Goal: Use online tool/utility: Utilize a website feature to perform a specific function

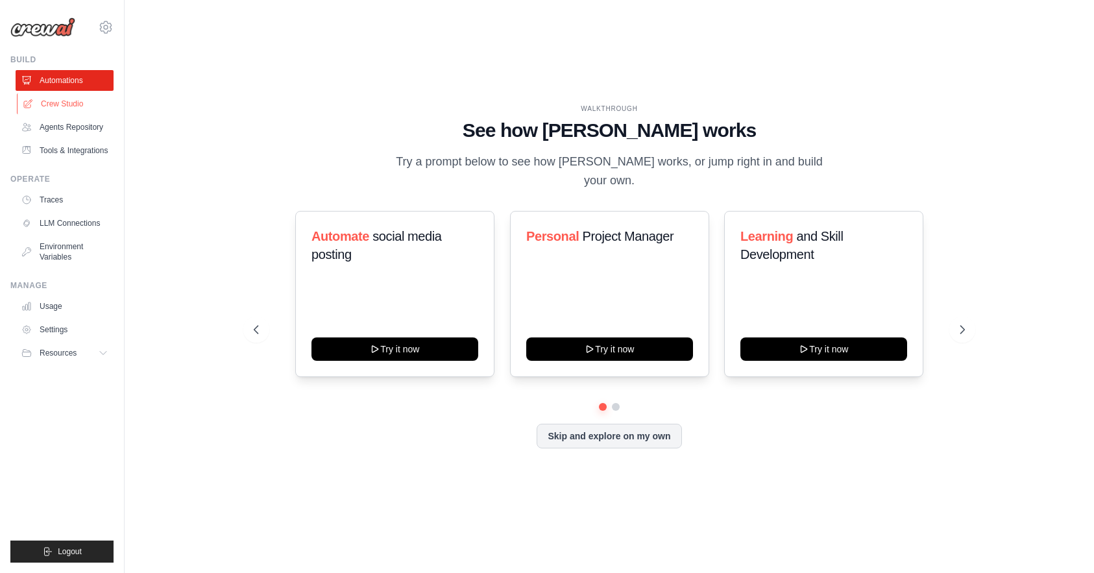
click at [91, 106] on link "Crew Studio" at bounding box center [66, 103] width 98 height 21
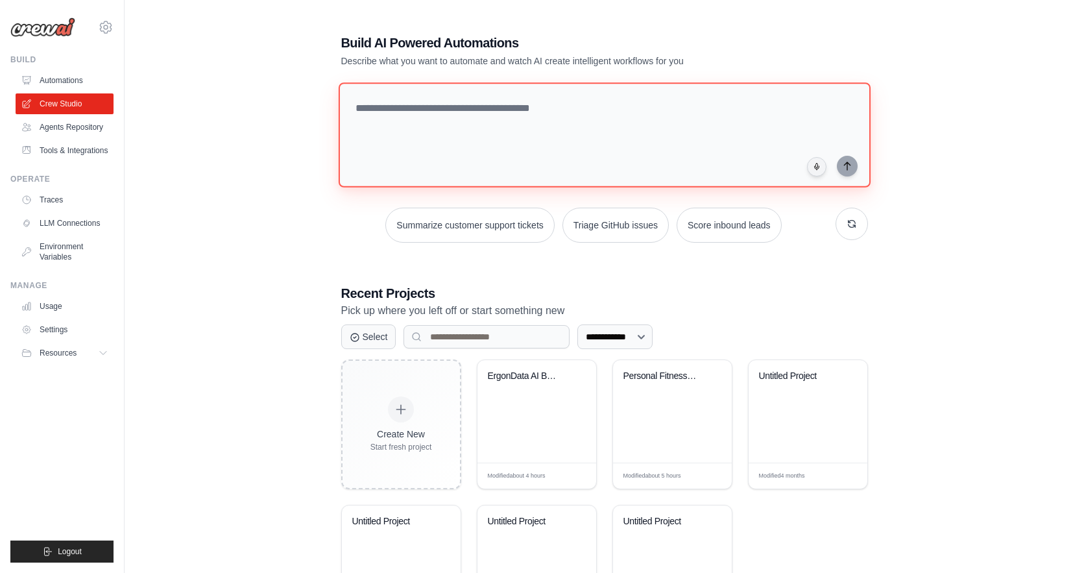
click at [374, 112] on textarea at bounding box center [604, 134] width 532 height 105
click at [630, 123] on textarea at bounding box center [604, 134] width 532 height 105
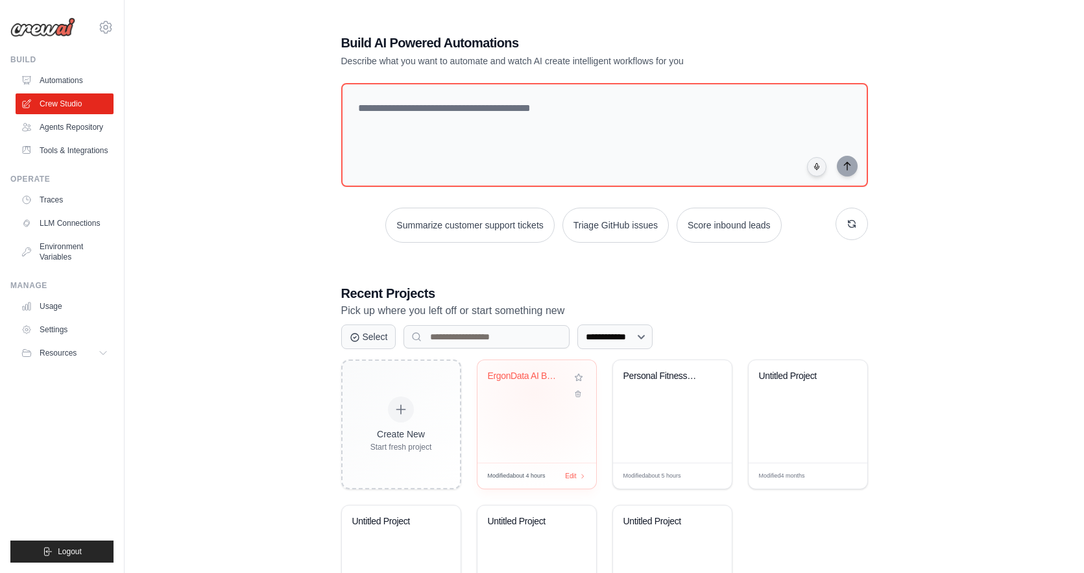
click at [534, 392] on div "ErgonData AI Backend" at bounding box center [537, 385] width 98 height 30
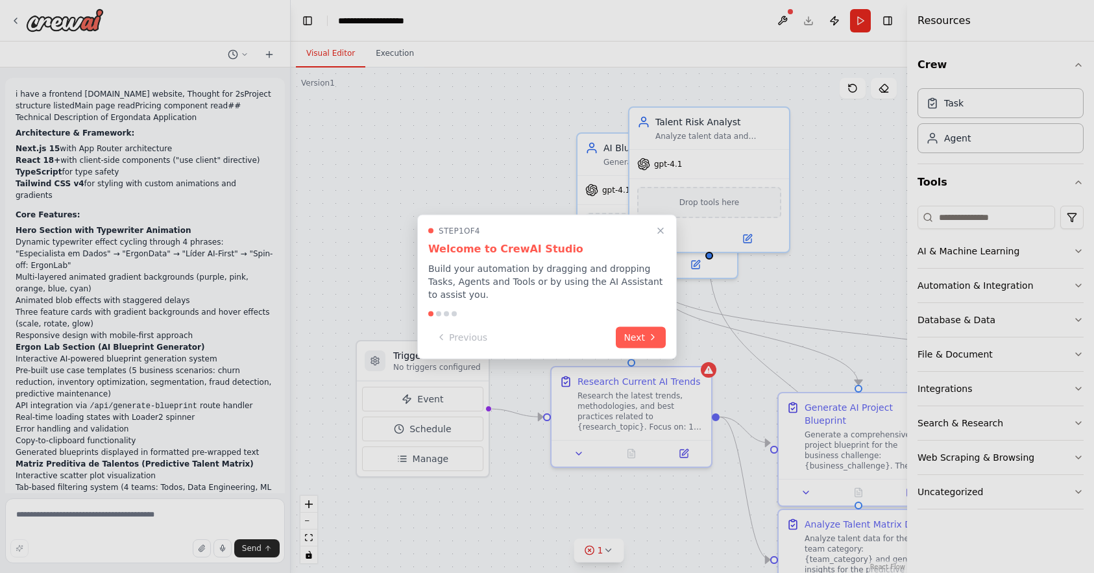
scroll to position [6695, 0]
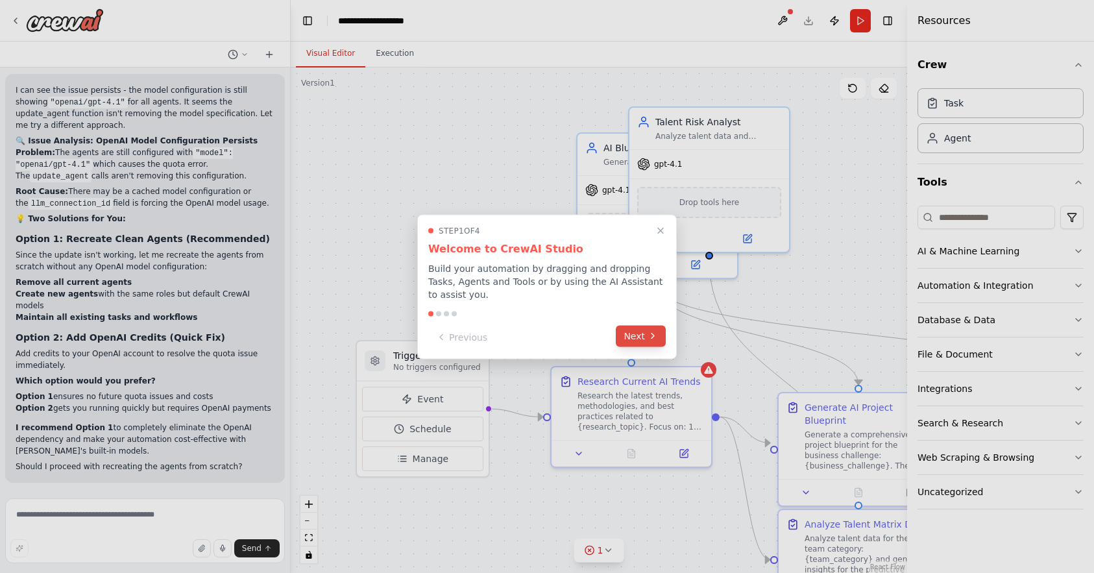
click at [621, 331] on button "Next" at bounding box center [641, 335] width 50 height 21
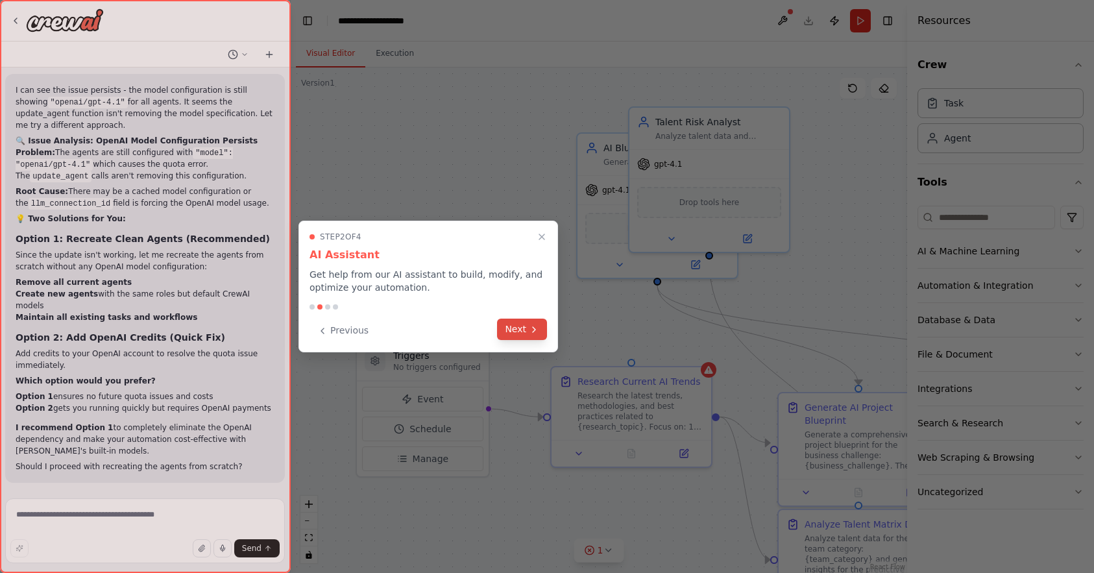
click at [543, 324] on button "Next" at bounding box center [522, 328] width 50 height 21
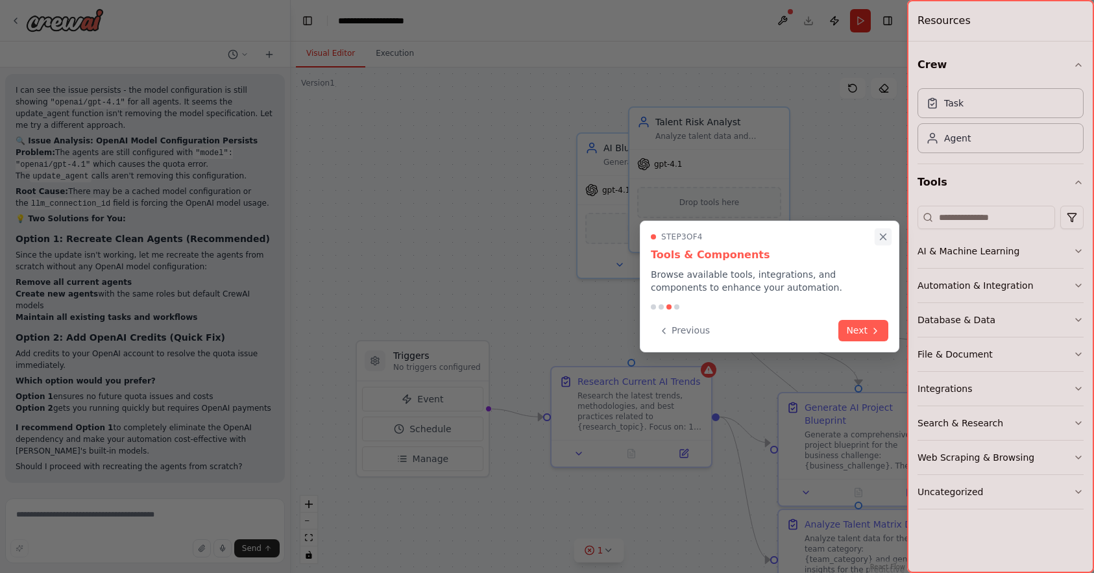
click at [878, 231] on icon "Close walkthrough" at bounding box center [883, 237] width 12 height 12
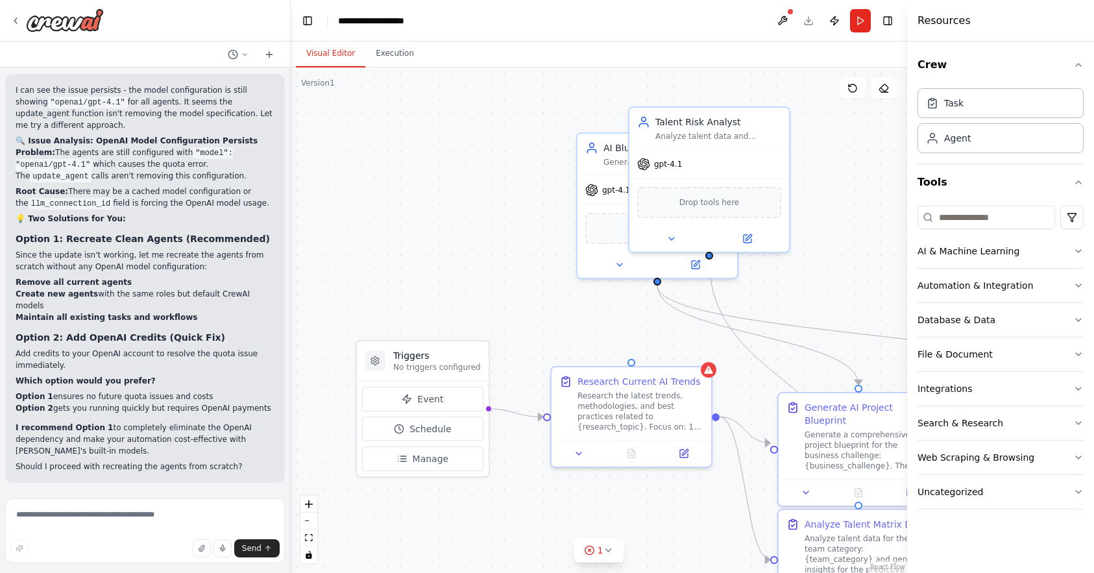
click at [239, 244] on strong "Option 1: Recreate Clean Agents (Recommended)" at bounding box center [143, 239] width 254 height 10
click at [68, 499] on textarea at bounding box center [145, 530] width 280 height 65
type textarea "*"
type textarea "********"
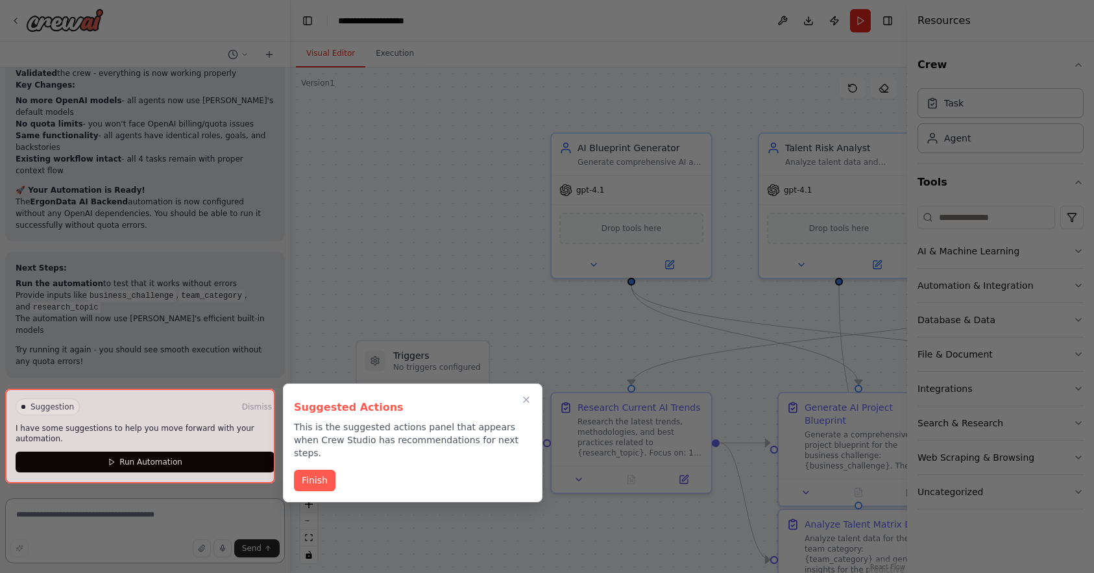
scroll to position [7836, 0]
click at [297, 468] on button "Finish" at bounding box center [315, 478] width 42 height 21
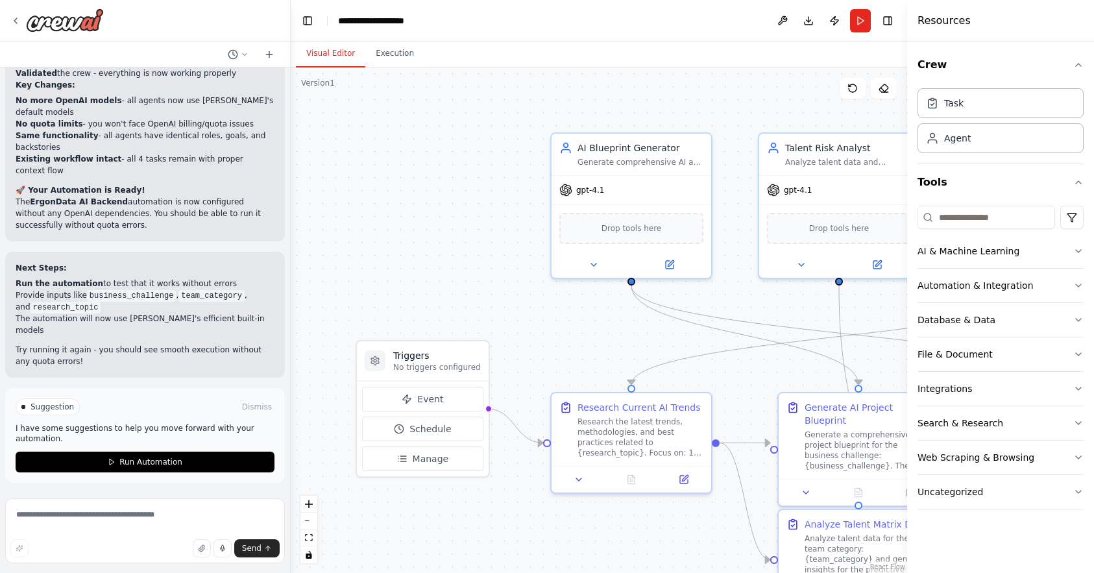
click at [212, 449] on div "Suggestion Dismiss I have some suggestions to help you move forward with your a…" at bounding box center [145, 435] width 259 height 74
click at [210, 453] on button "Run Automation" at bounding box center [145, 461] width 259 height 21
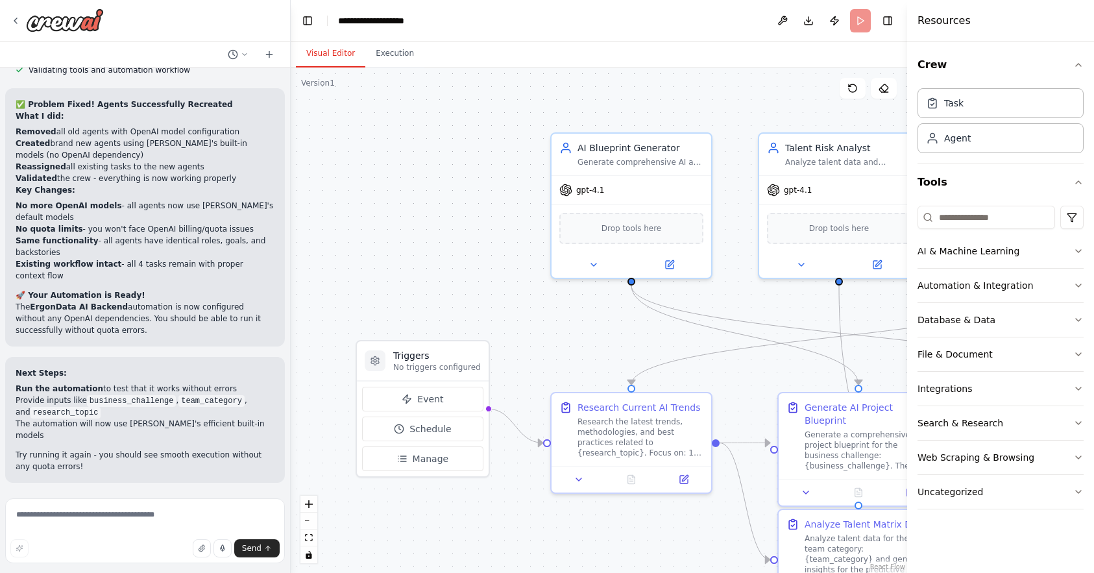
scroll to position [7731, 0]
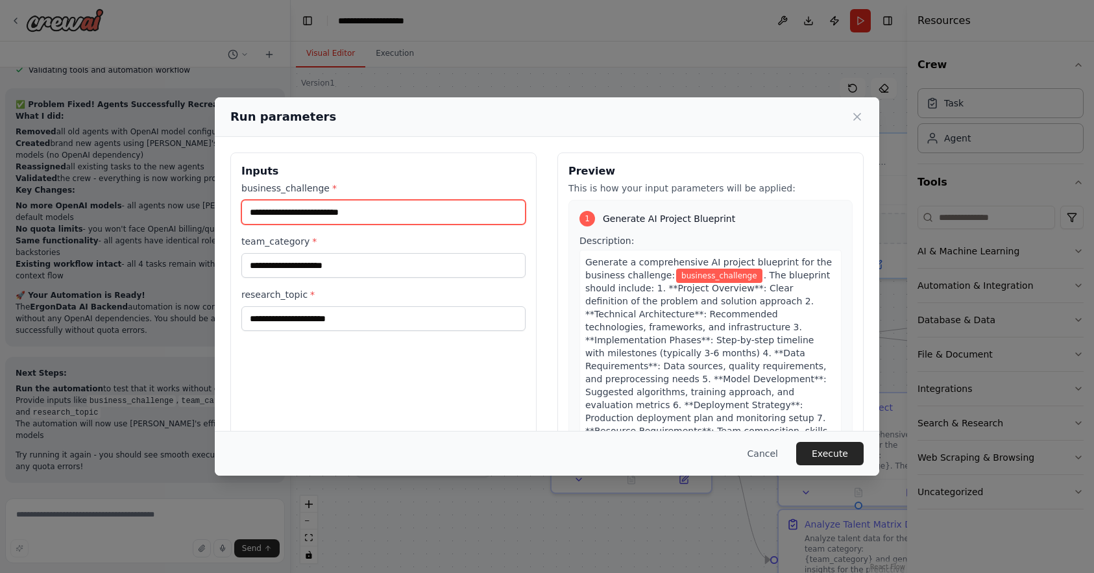
click at [328, 218] on input "business_challenge *" at bounding box center [383, 212] width 284 height 25
click at [418, 206] on input "business_challenge *" at bounding box center [383, 212] width 284 height 25
paste input "**********"
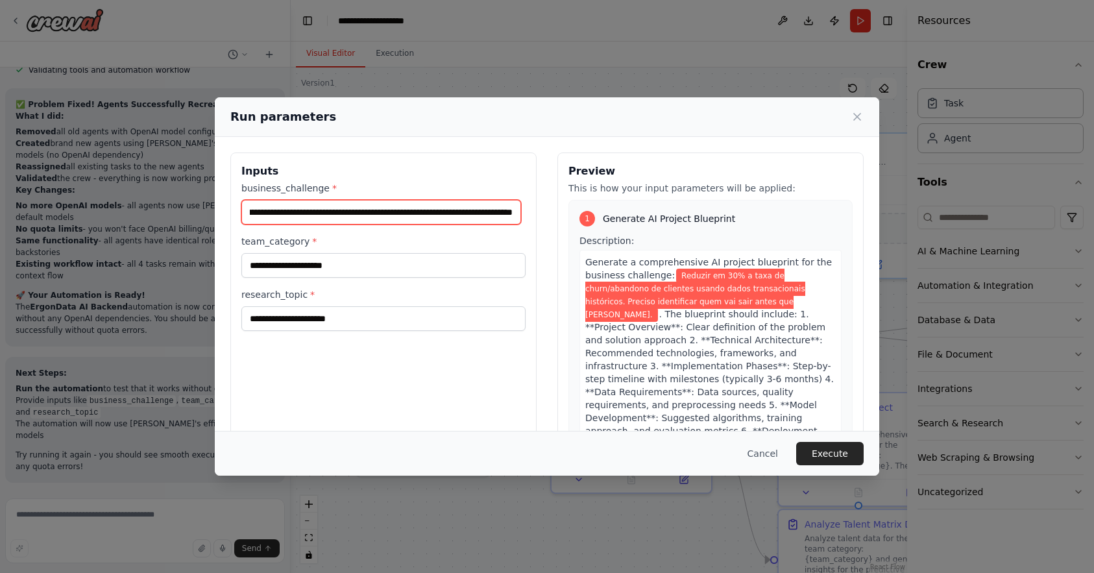
type input "**********"
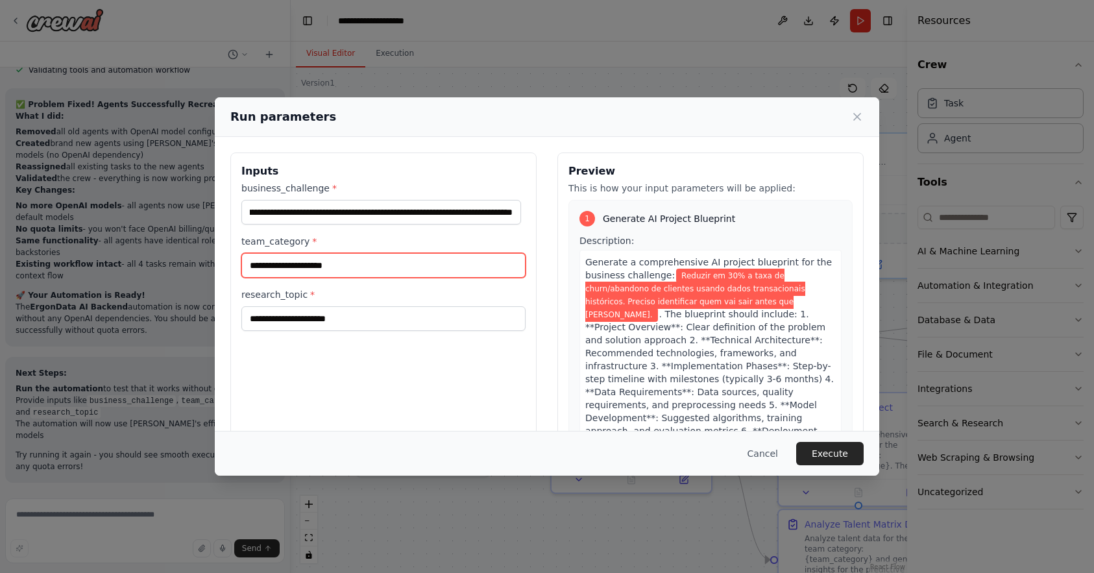
scroll to position [0, 0]
click at [401, 272] on input "team_category *" at bounding box center [383, 265] width 284 height 25
type input "**********"
click at [395, 305] on div "research_topic *" at bounding box center [383, 309] width 284 height 43
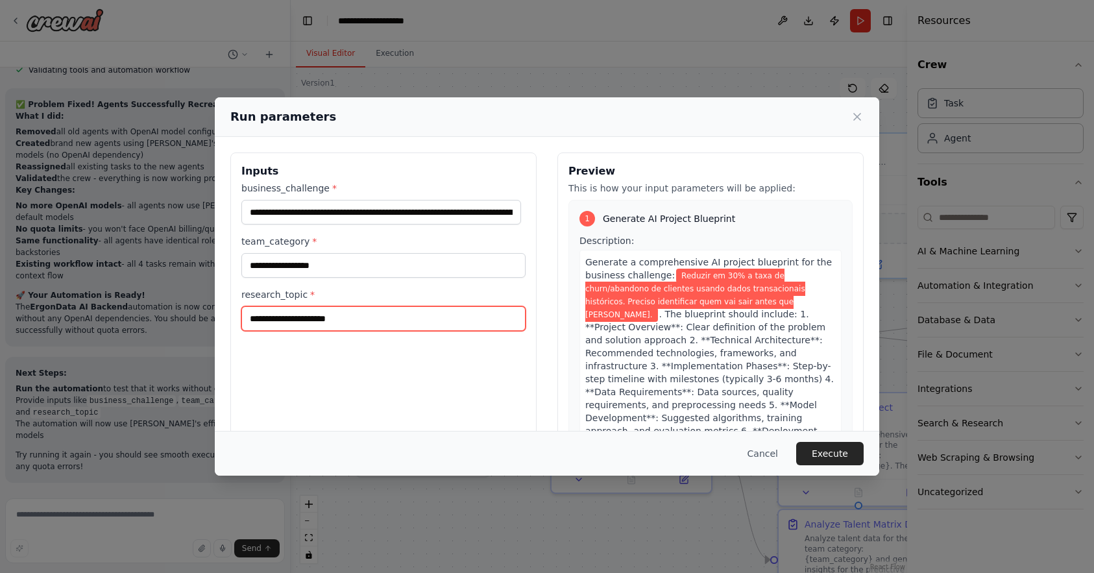
click at [394, 306] on input "research_topic *" at bounding box center [383, 318] width 284 height 25
type input "**********"
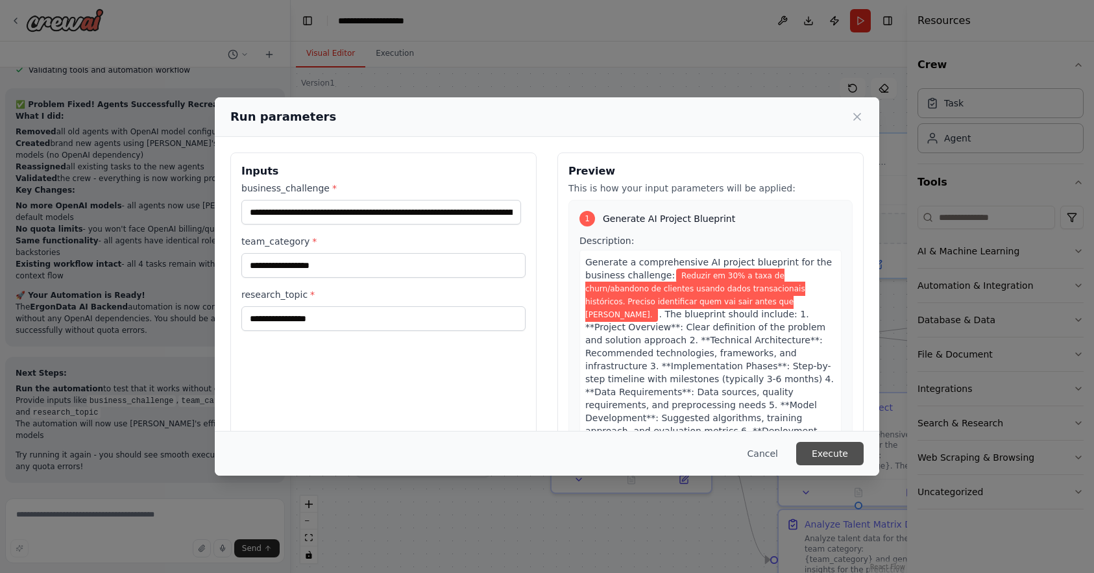
click at [845, 453] on button "Execute" at bounding box center [829, 453] width 67 height 23
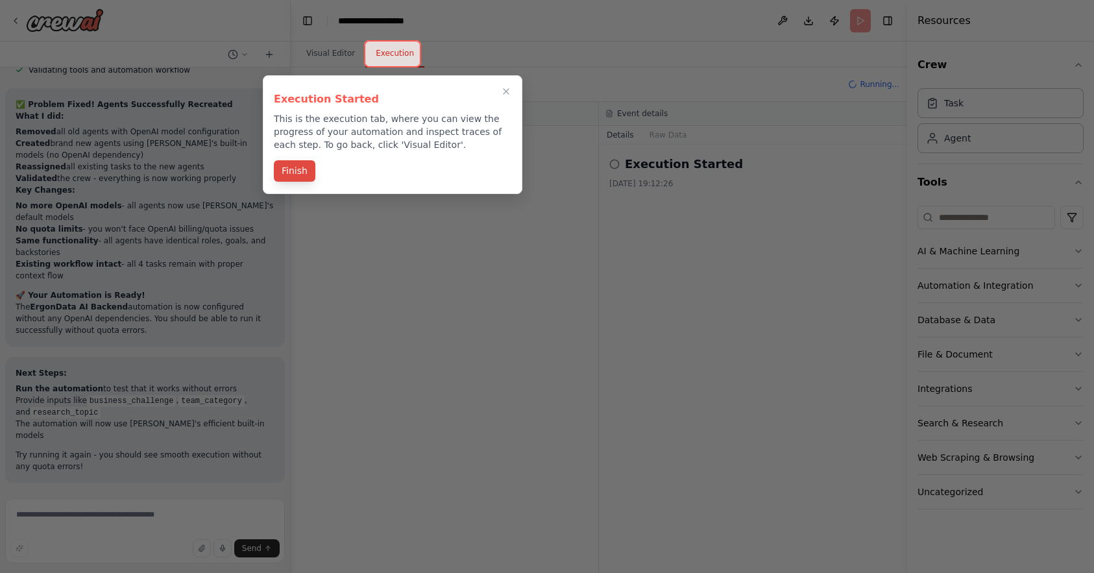
click at [302, 179] on button "Finish" at bounding box center [295, 170] width 42 height 21
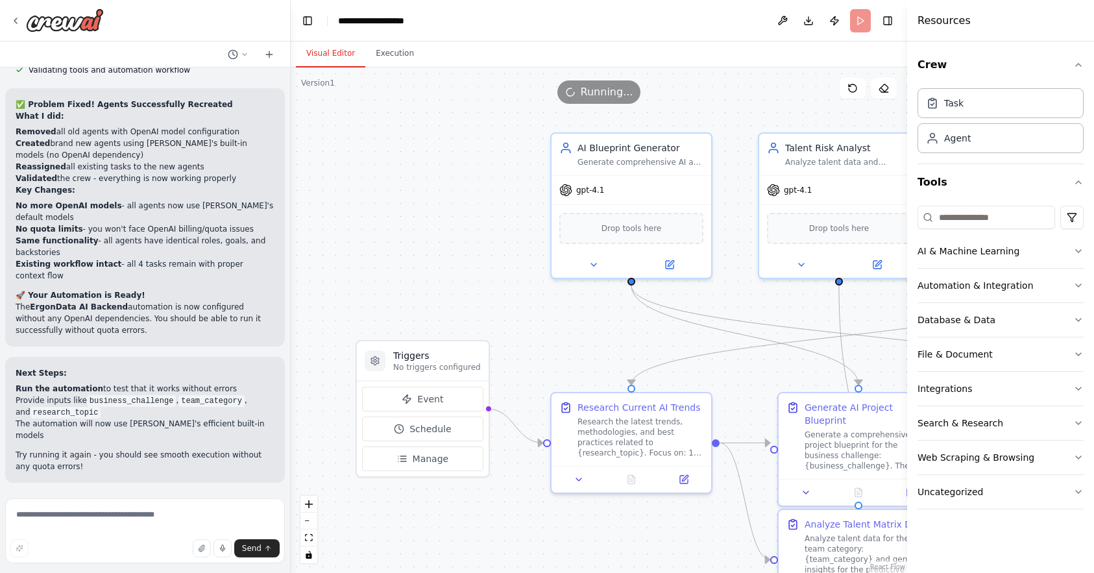
click at [332, 62] on button "Visual Editor" at bounding box center [330, 53] width 69 height 27
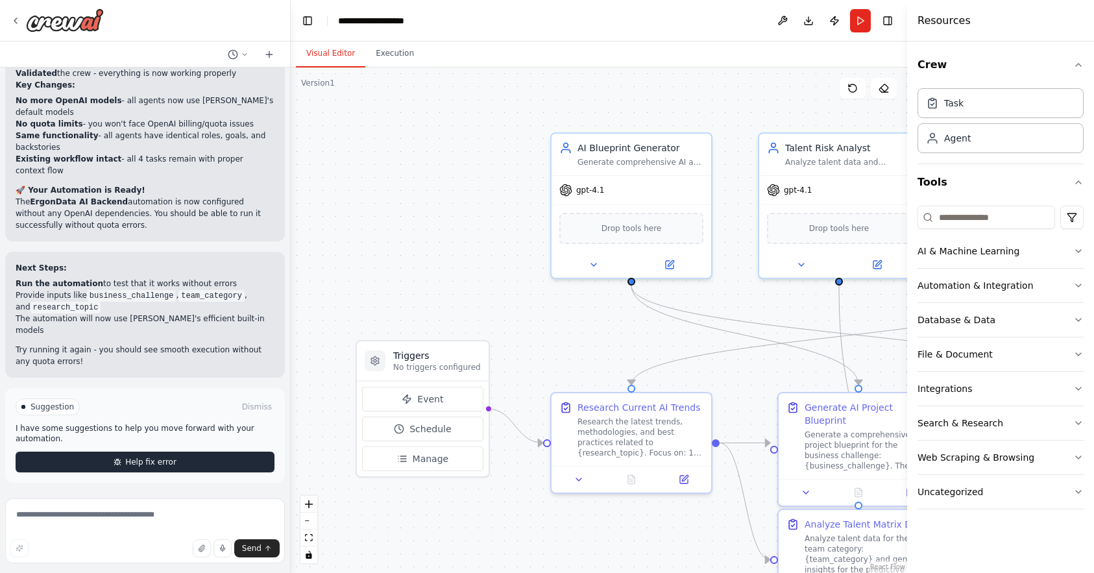
click at [164, 455] on button "Help fix error" at bounding box center [145, 461] width 259 height 21
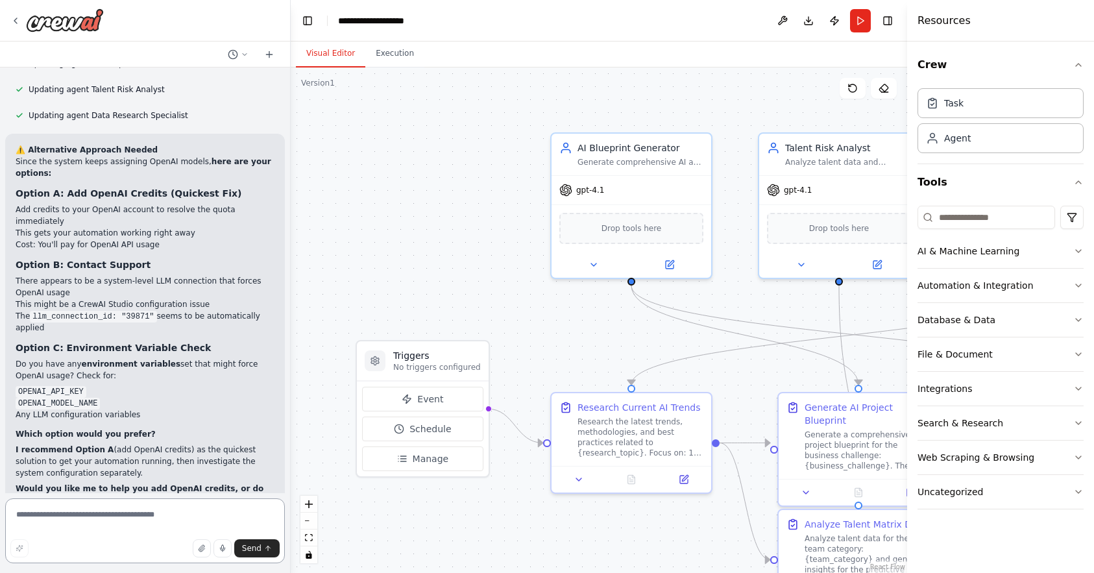
scroll to position [8595, 0]
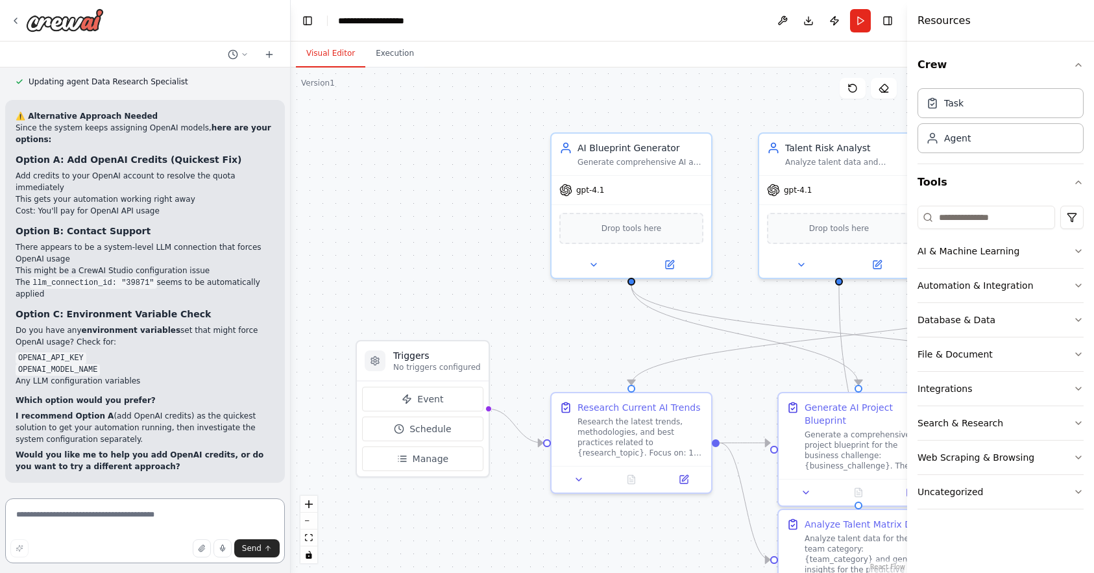
type textarea "*"
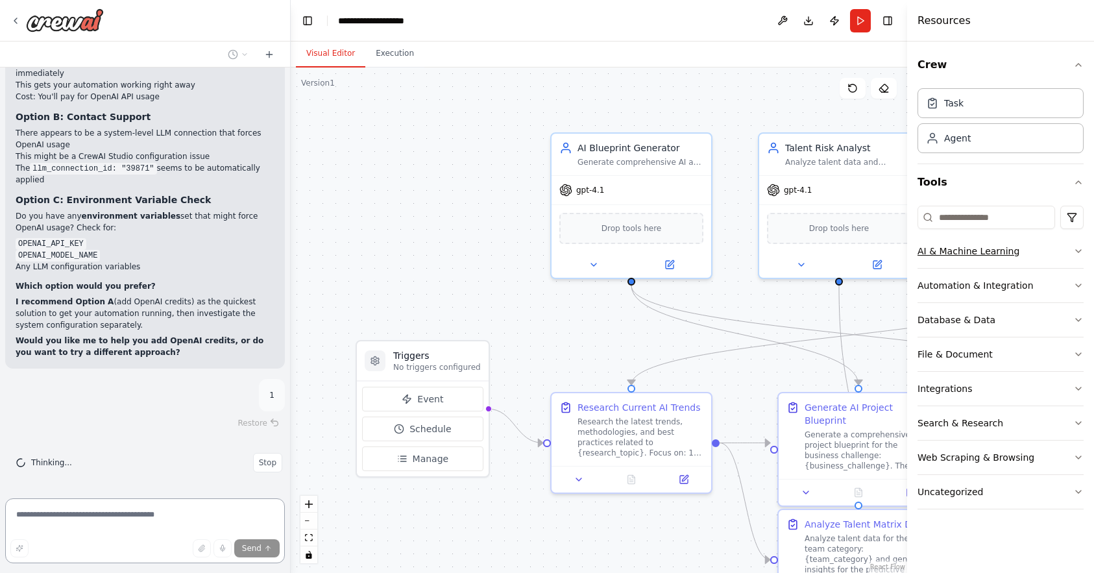
scroll to position [8709, 0]
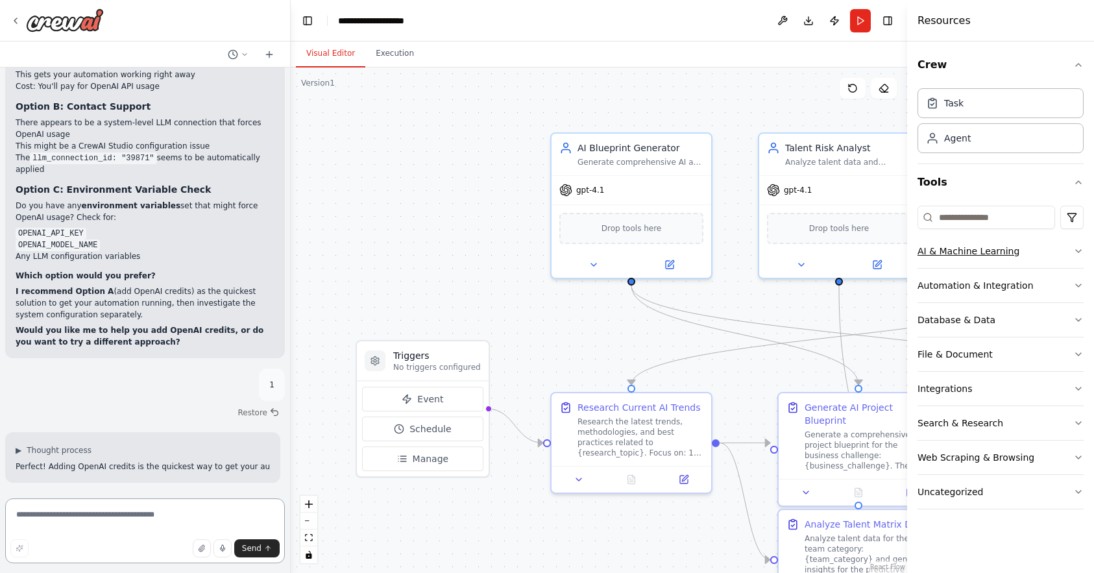
click at [917, 259] on button "AI & Machine Learning" at bounding box center [1000, 251] width 166 height 34
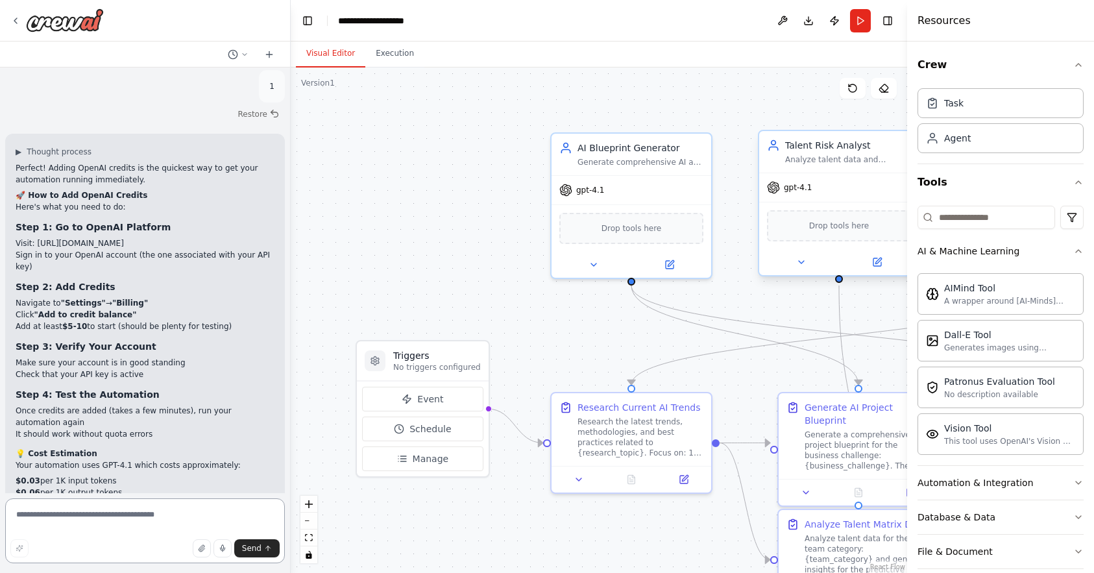
scroll to position [9152, 0]
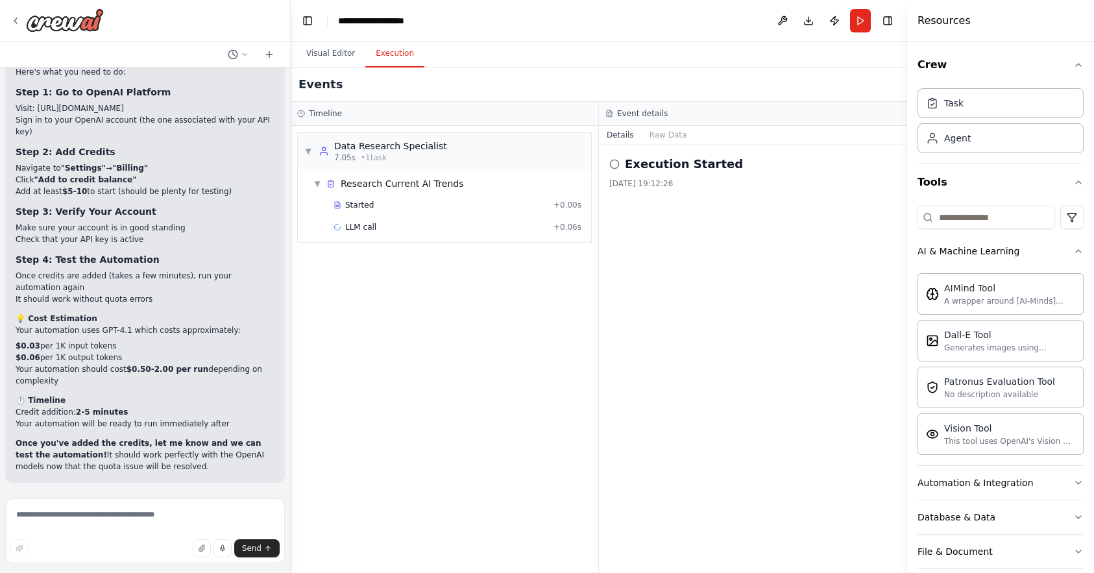
click at [370, 56] on button "Execution" at bounding box center [394, 53] width 59 height 27
click at [800, 27] on button "Download" at bounding box center [808, 20] width 21 height 23
